Goal: Find contact information: Find contact information

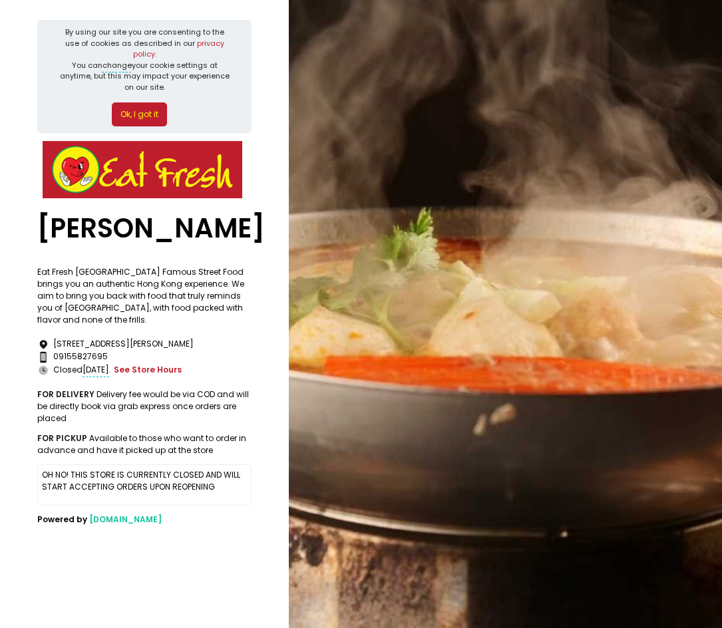
click at [143, 102] on button "Ok, I got it" at bounding box center [139, 114] width 55 height 24
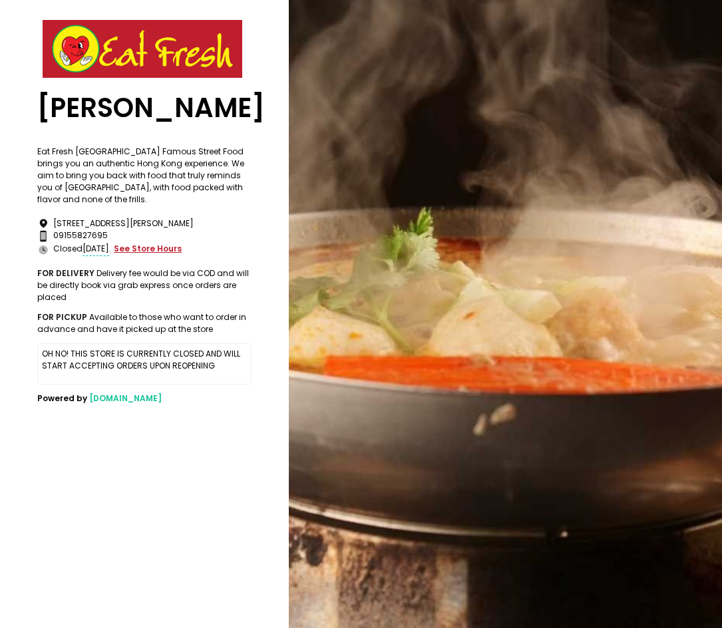
click at [127, 256] on button "see store hours" at bounding box center [147, 248] width 69 height 13
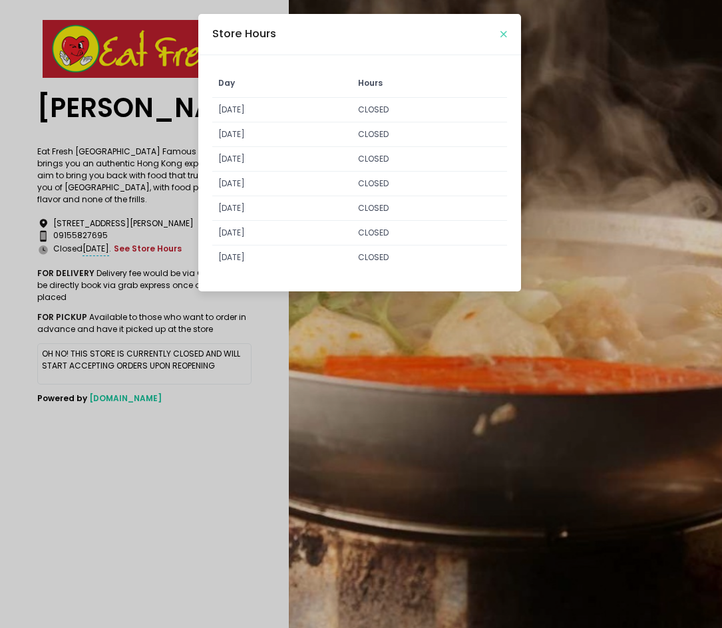
click at [505, 30] on icon "Close" at bounding box center [503, 34] width 7 height 9
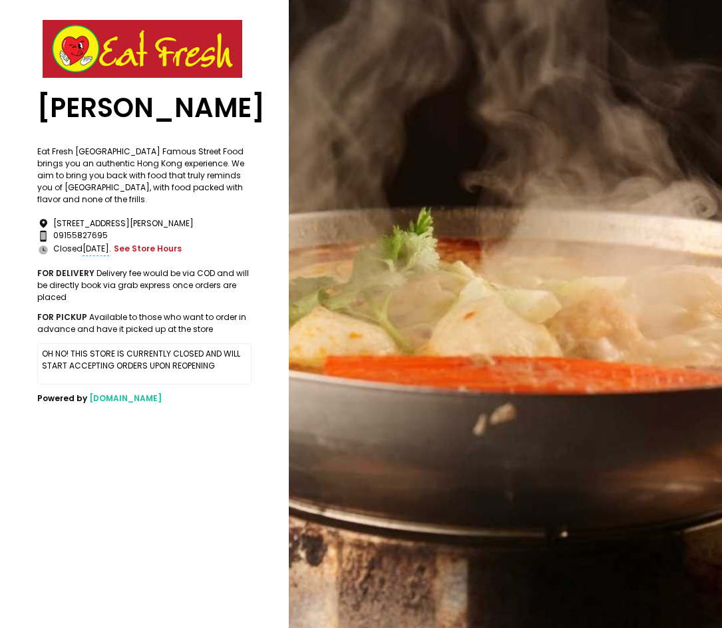
click at [90, 254] on adot "[DATE]" at bounding box center [96, 248] width 27 height 11
click at [86, 242] on div "Contact Number Created with Sketch. 09155827695" at bounding box center [144, 236] width 214 height 13
copy div "09155827695"
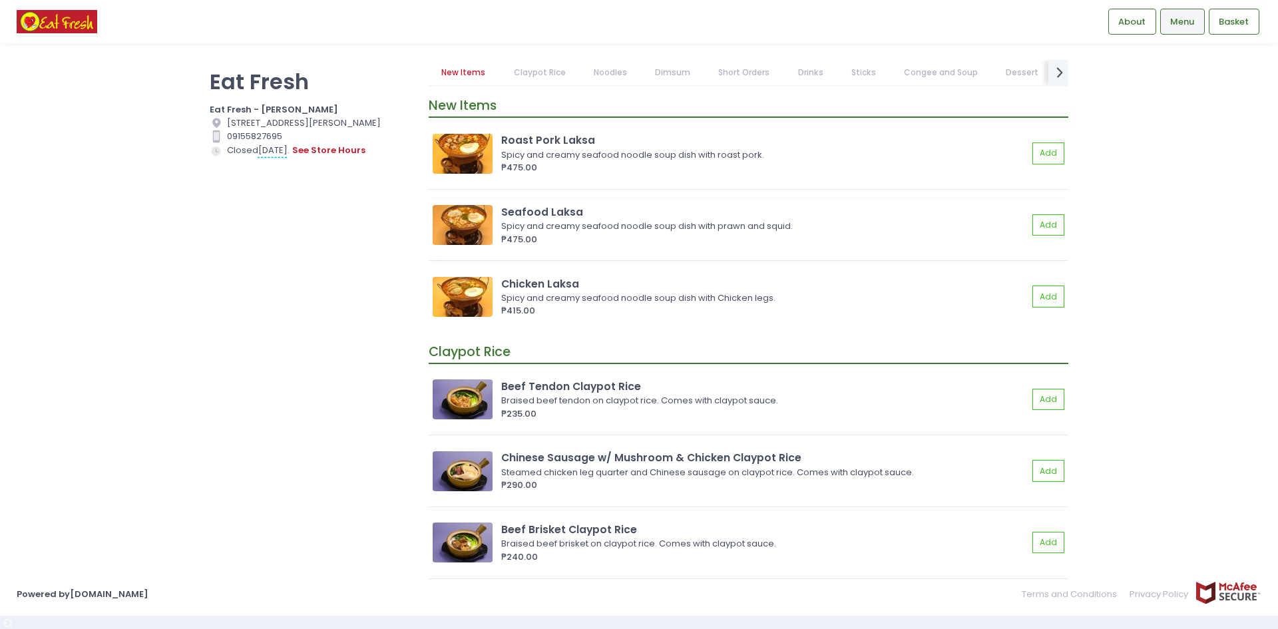
click at [474, 231] on img at bounding box center [463, 225] width 60 height 40
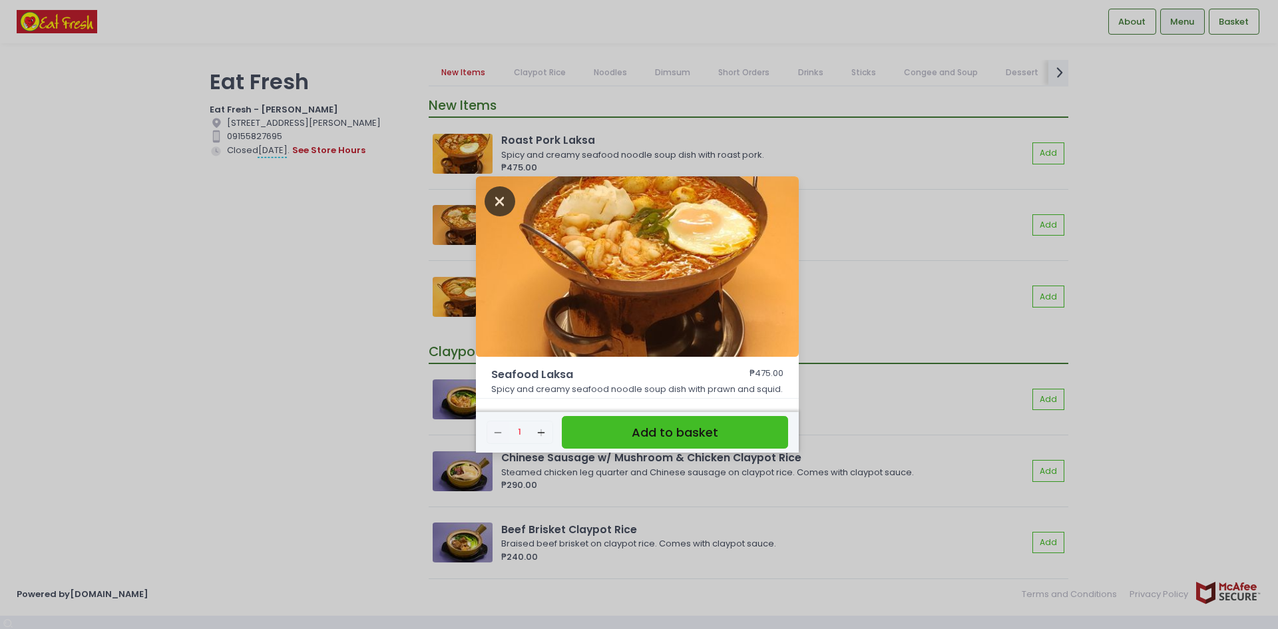
click at [509, 196] on icon "Close" at bounding box center [499, 201] width 31 height 30
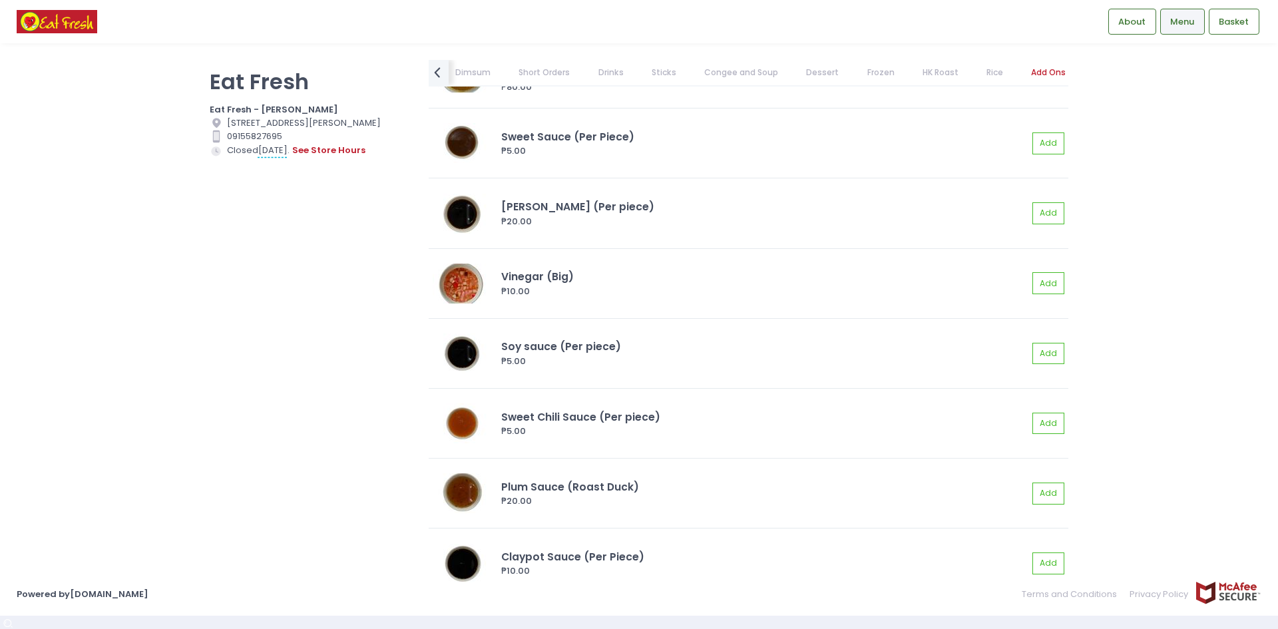
scroll to position [11941, 0]
